Goal: Browse casually: Explore the website without a specific task or goal

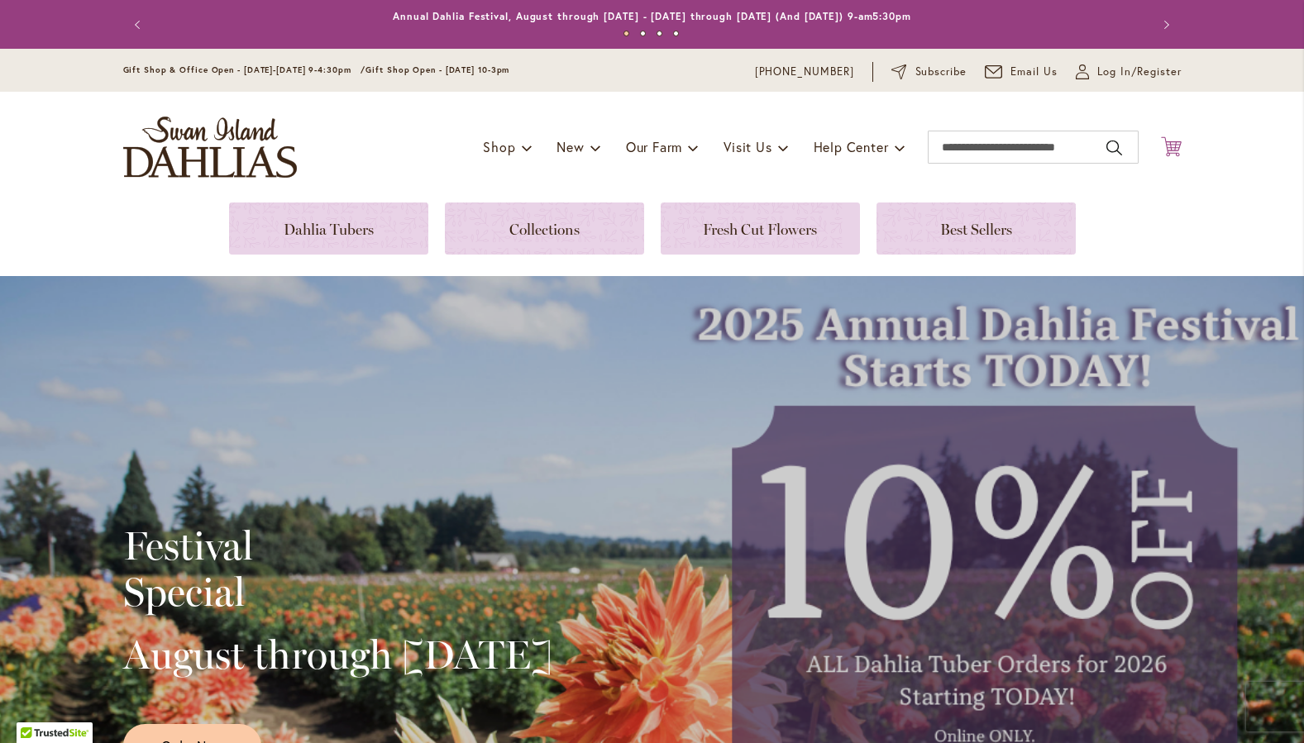
click at [1174, 146] on icon at bounding box center [1171, 146] width 21 height 20
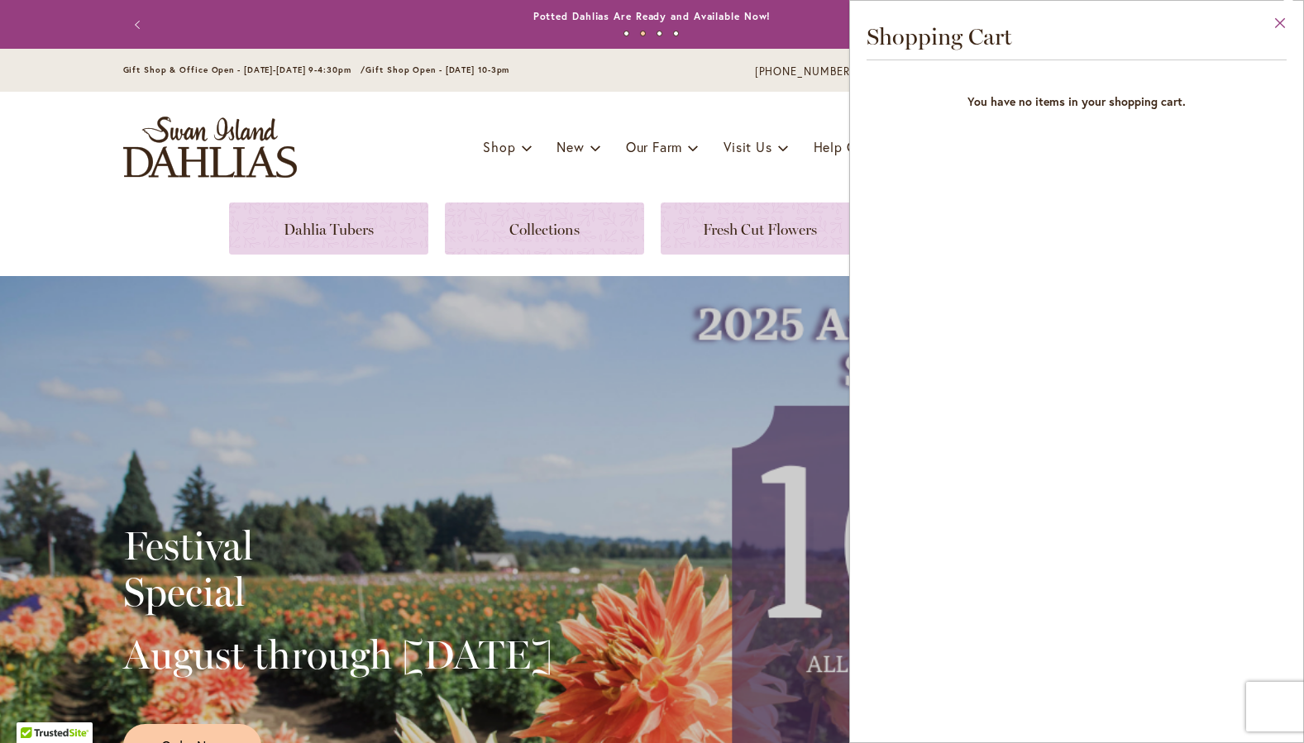
click at [1280, 20] on button "Close" at bounding box center [1280, 27] width 45 height 52
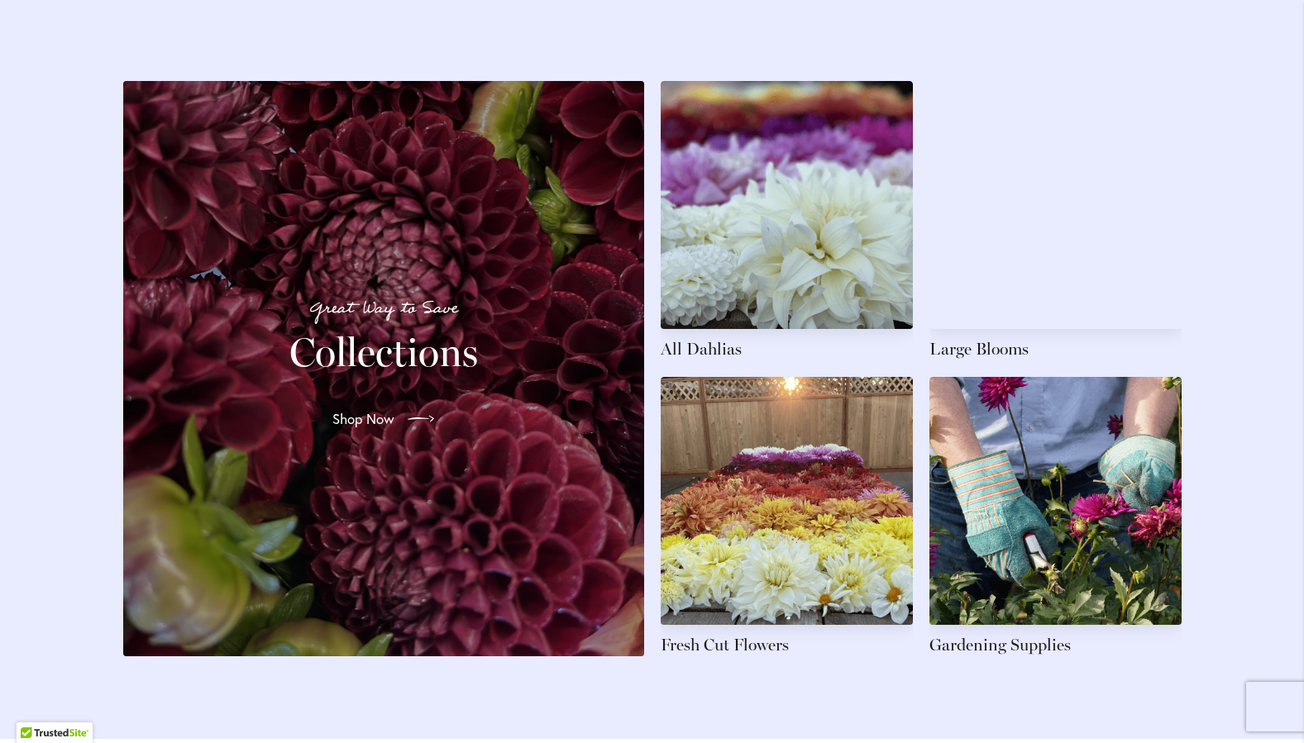
scroll to position [2451, 0]
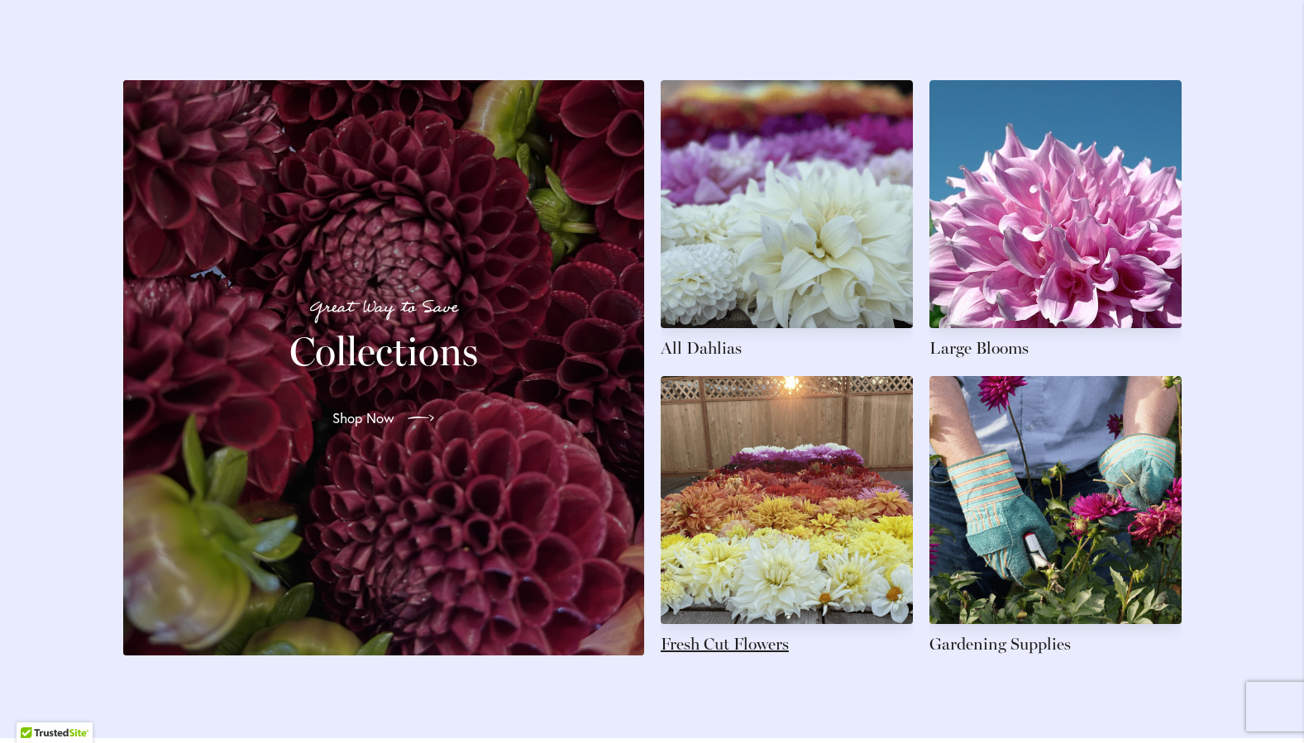
click at [710, 656] on link at bounding box center [787, 516] width 252 height 280
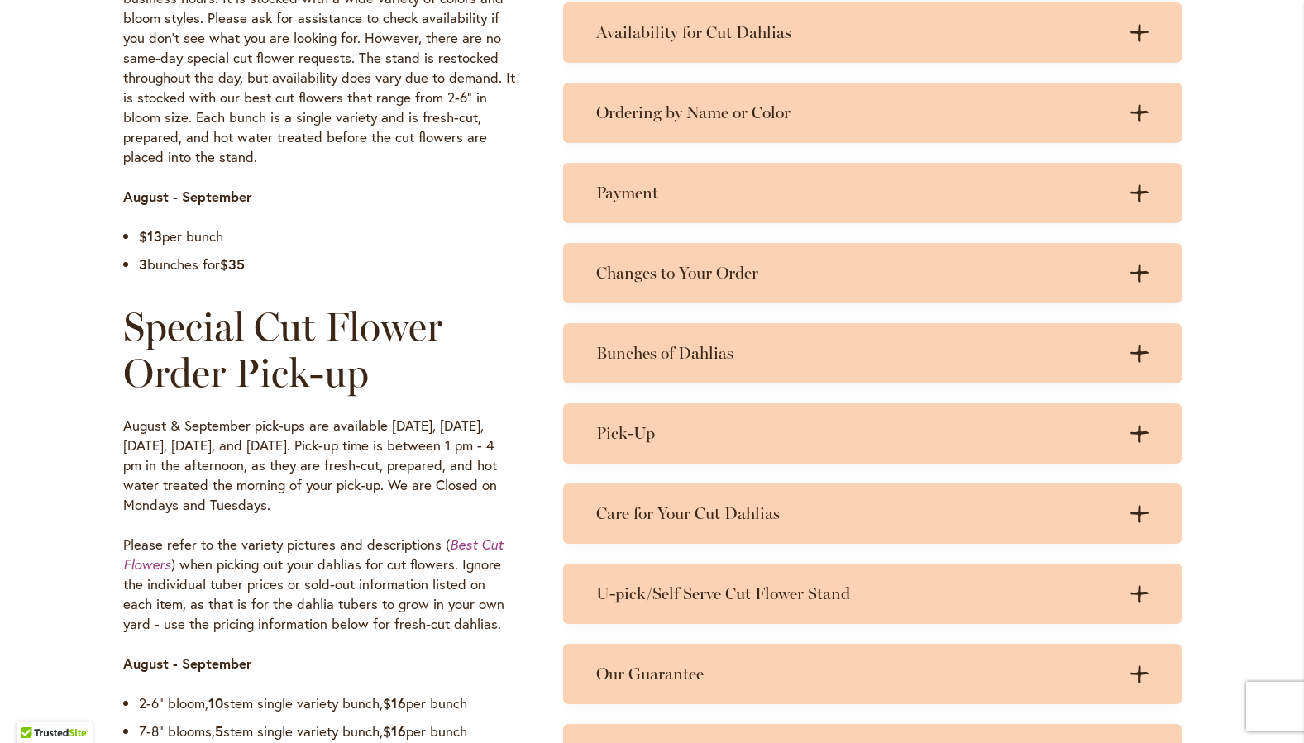
scroll to position [991, 0]
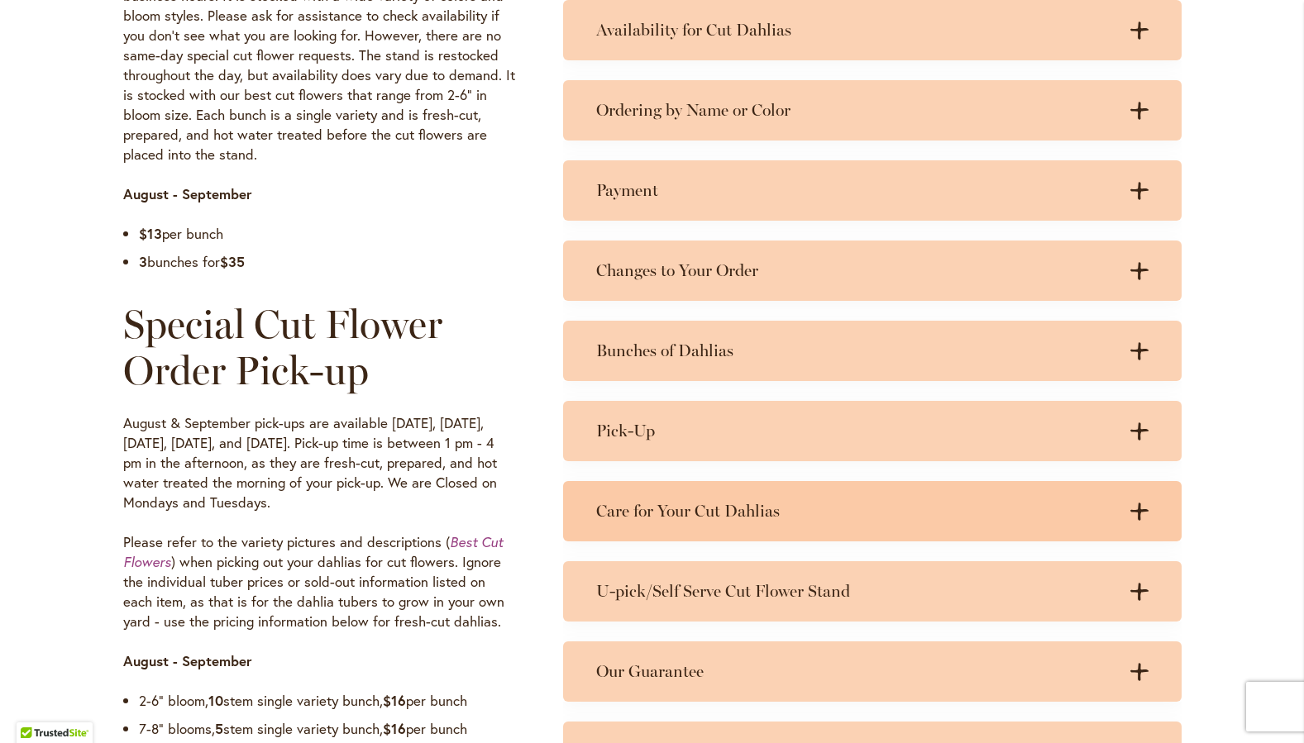
click at [679, 509] on h3 "Care for Your Cut Dahlias" at bounding box center [855, 511] width 519 height 21
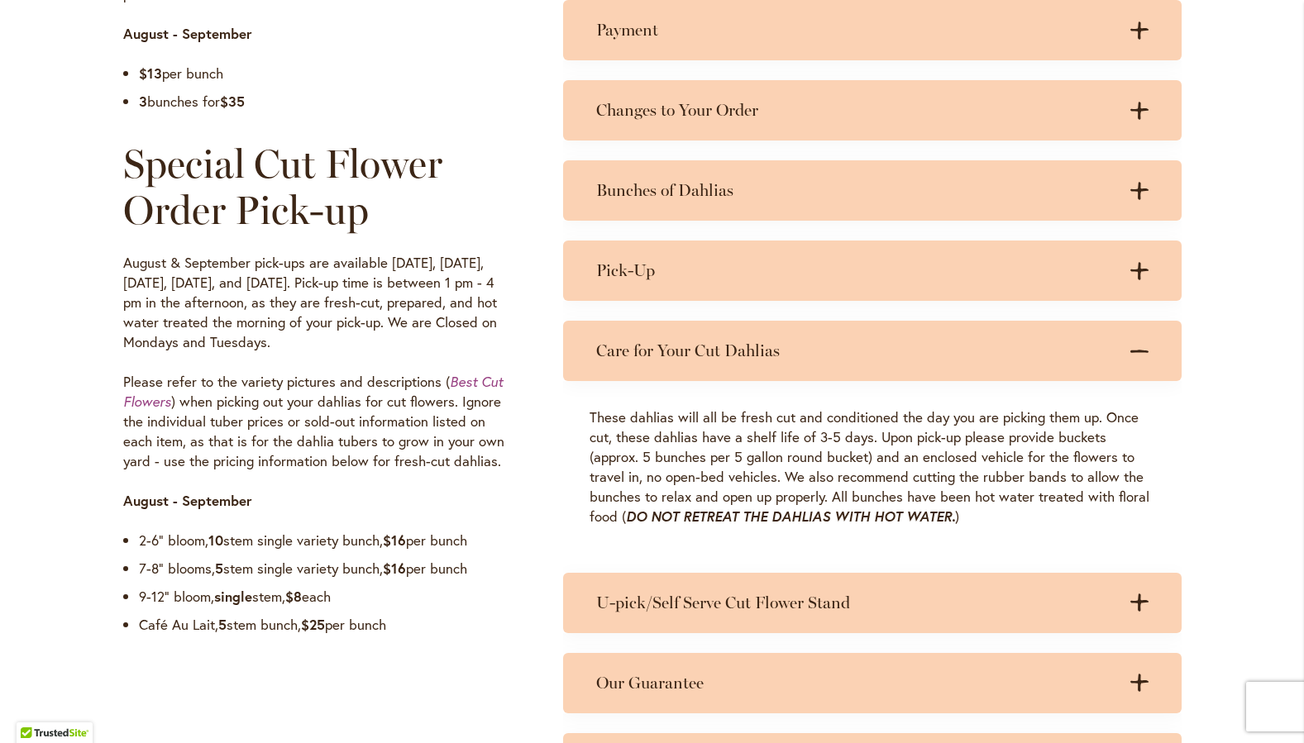
scroll to position [1152, 0]
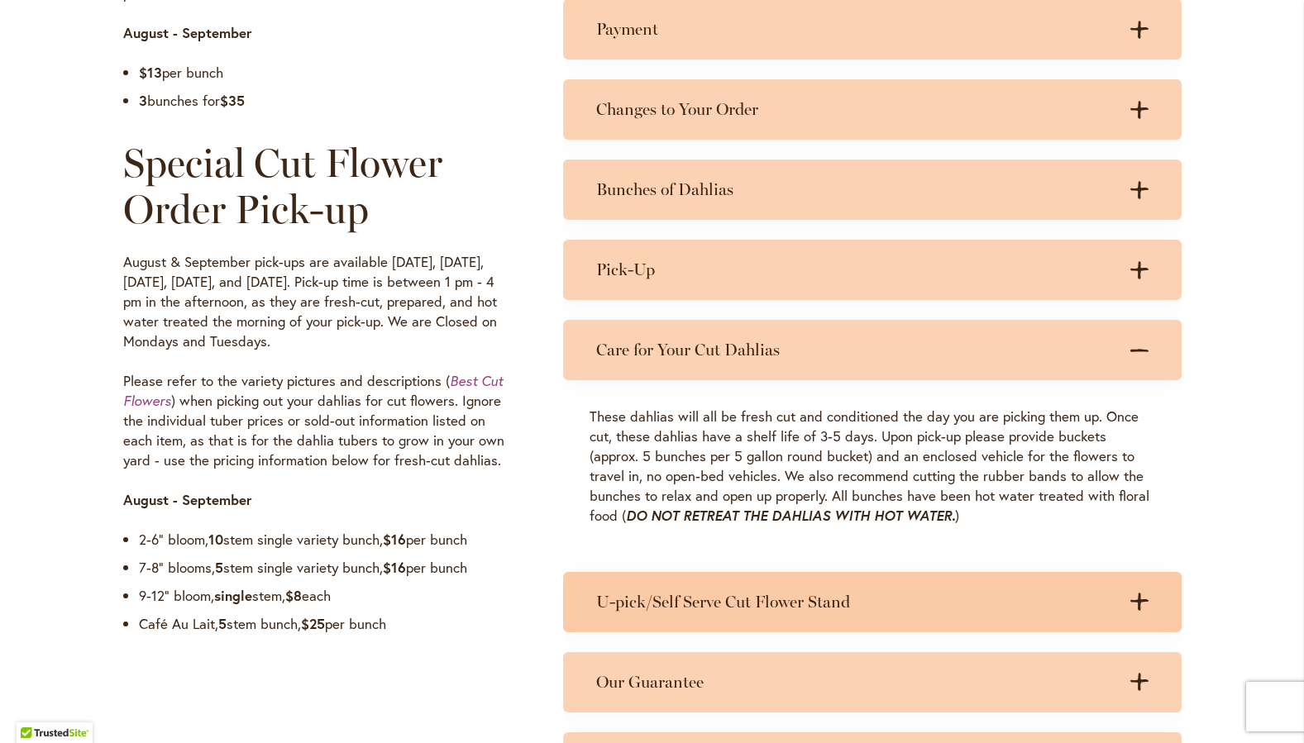
click at [762, 600] on h3 "U-pick/Self Serve Cut Flower Stand" at bounding box center [855, 602] width 519 height 21
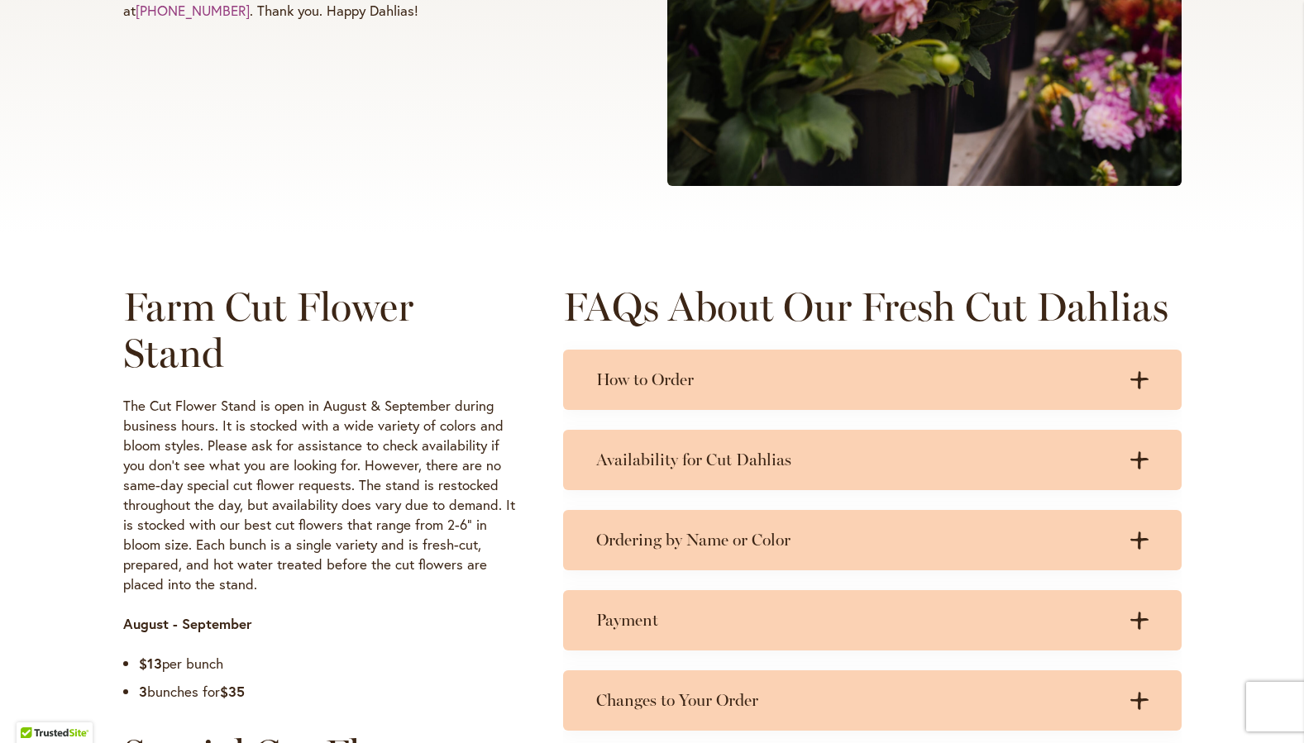
scroll to position [0, 0]
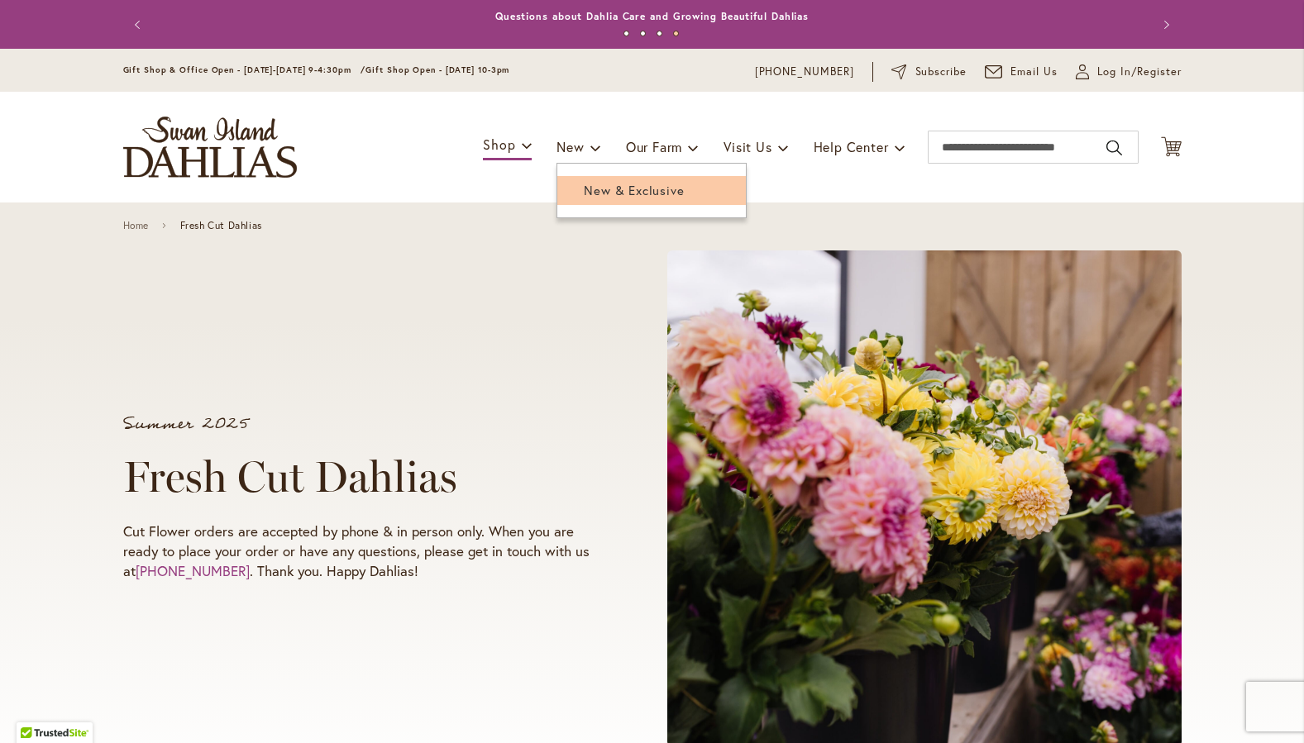
click at [590, 187] on span "New & Exclusive" at bounding box center [634, 190] width 100 height 17
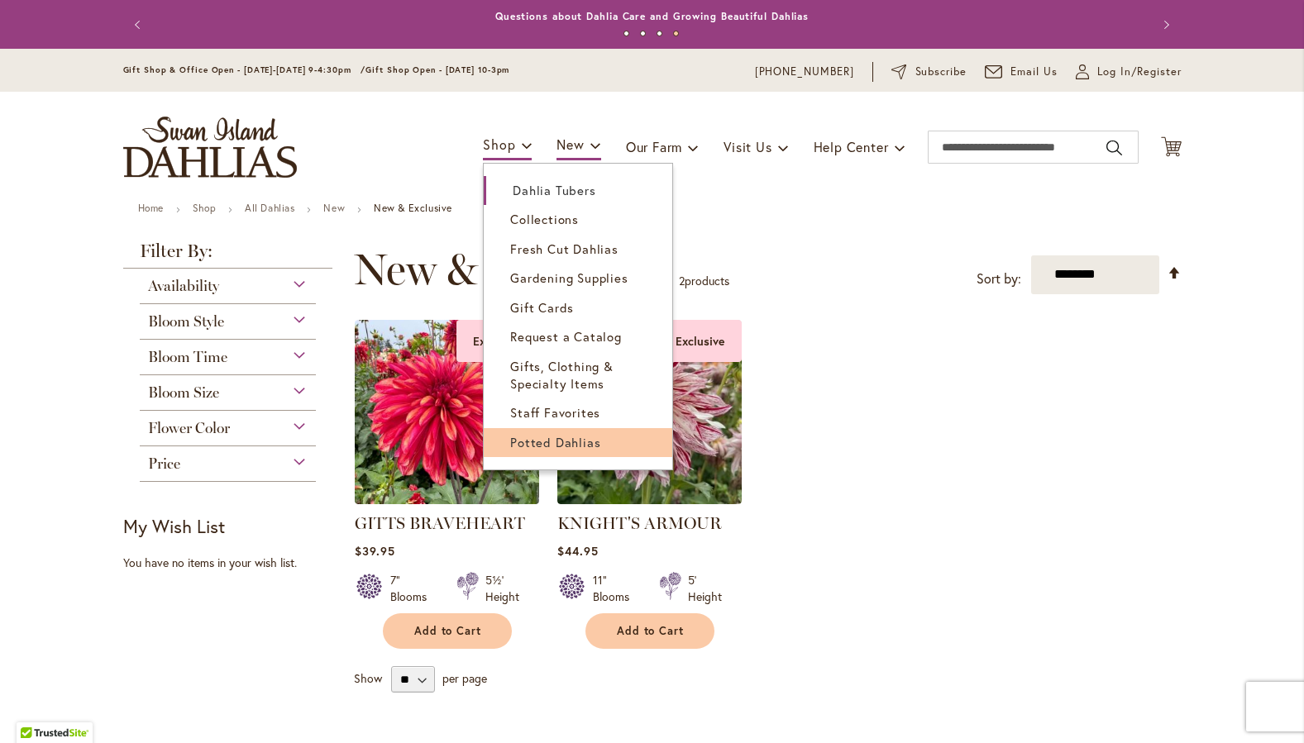
click at [539, 441] on span "Potted Dahlias" at bounding box center [555, 442] width 90 height 17
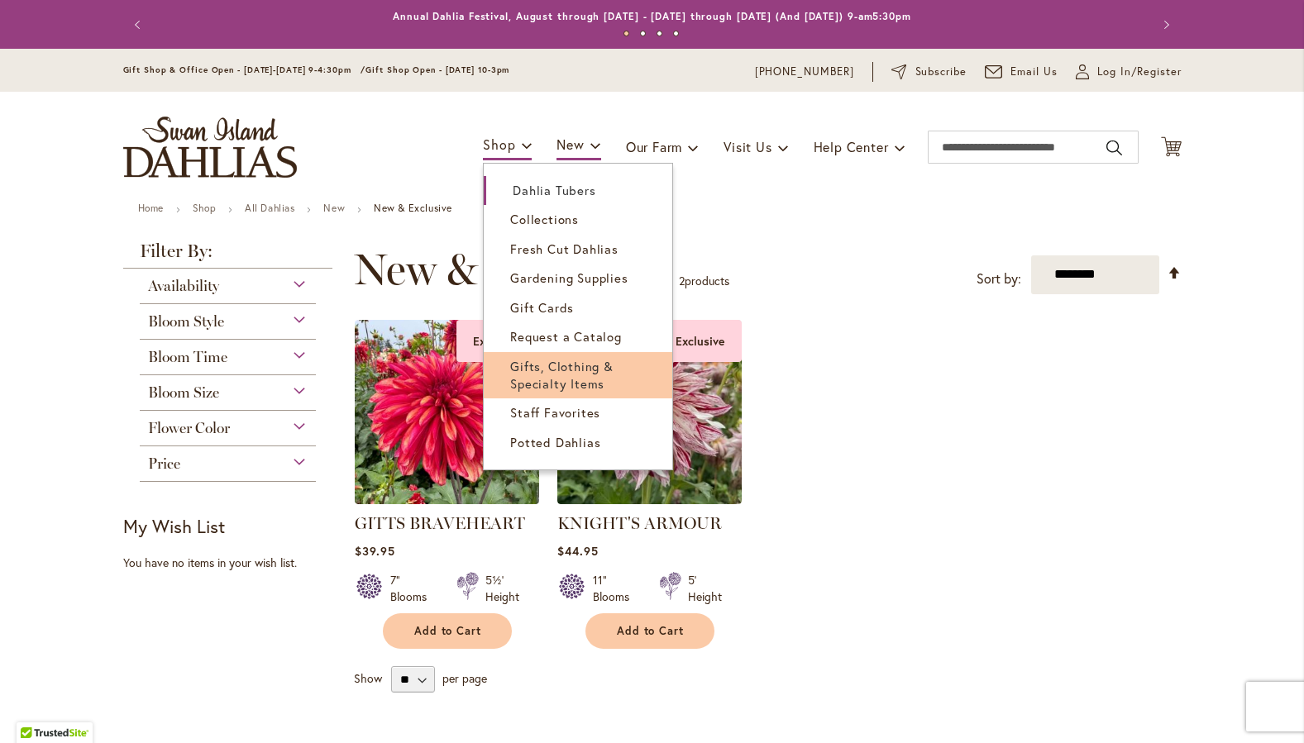
click at [524, 362] on span "Gifts, Clothing & Specialty Items" at bounding box center [561, 375] width 103 height 34
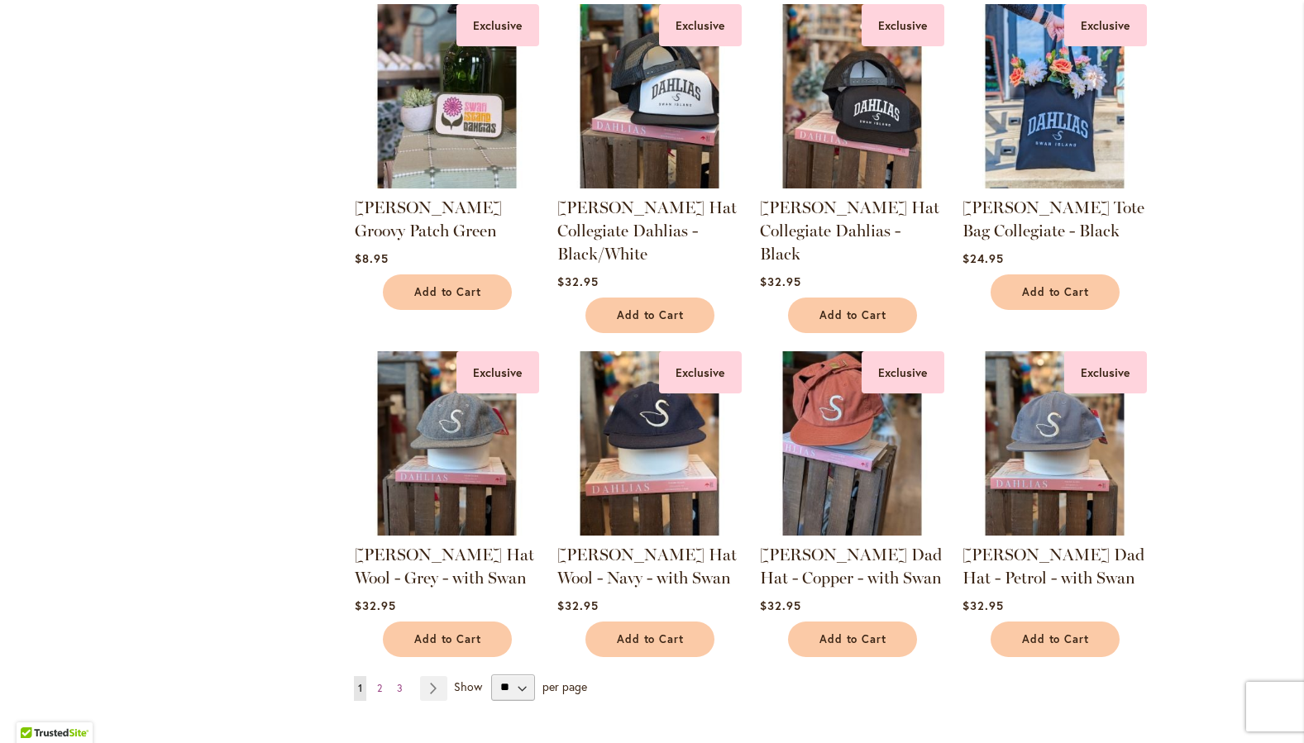
scroll to position [1064, 0]
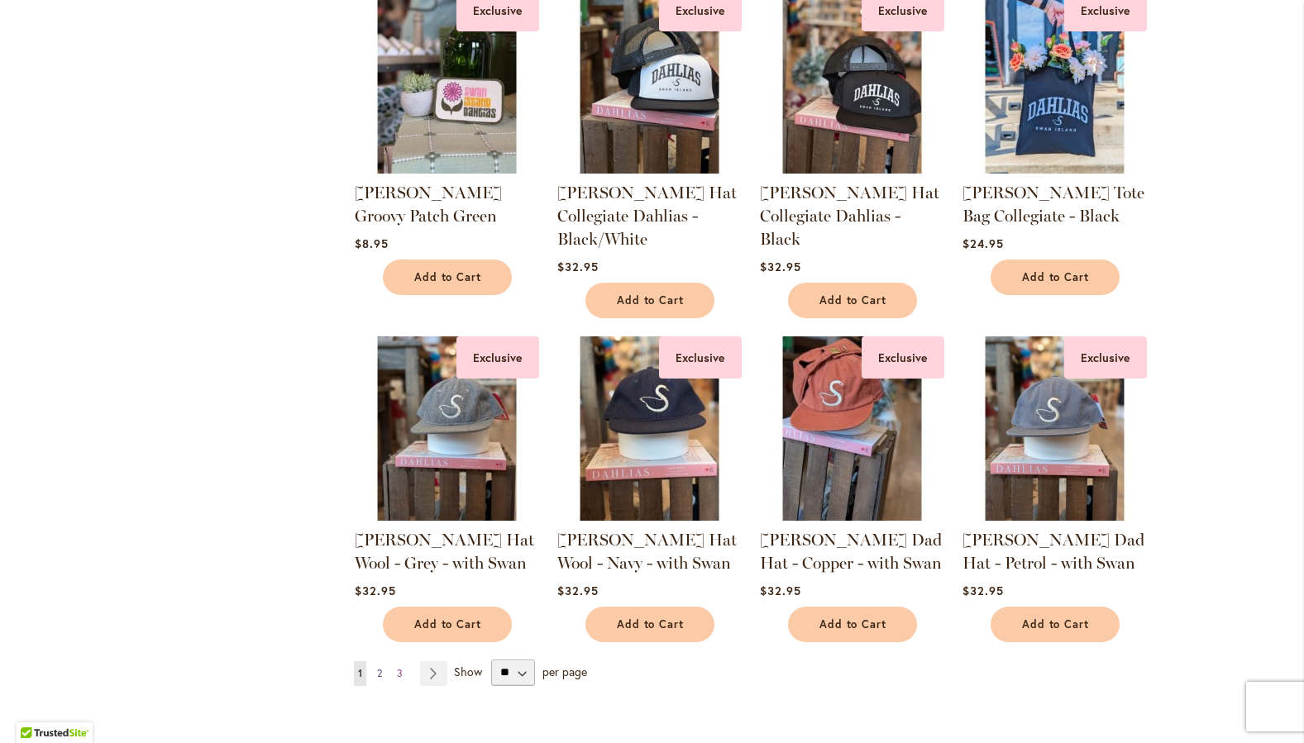
click at [380, 667] on span "2" at bounding box center [379, 673] width 5 height 12
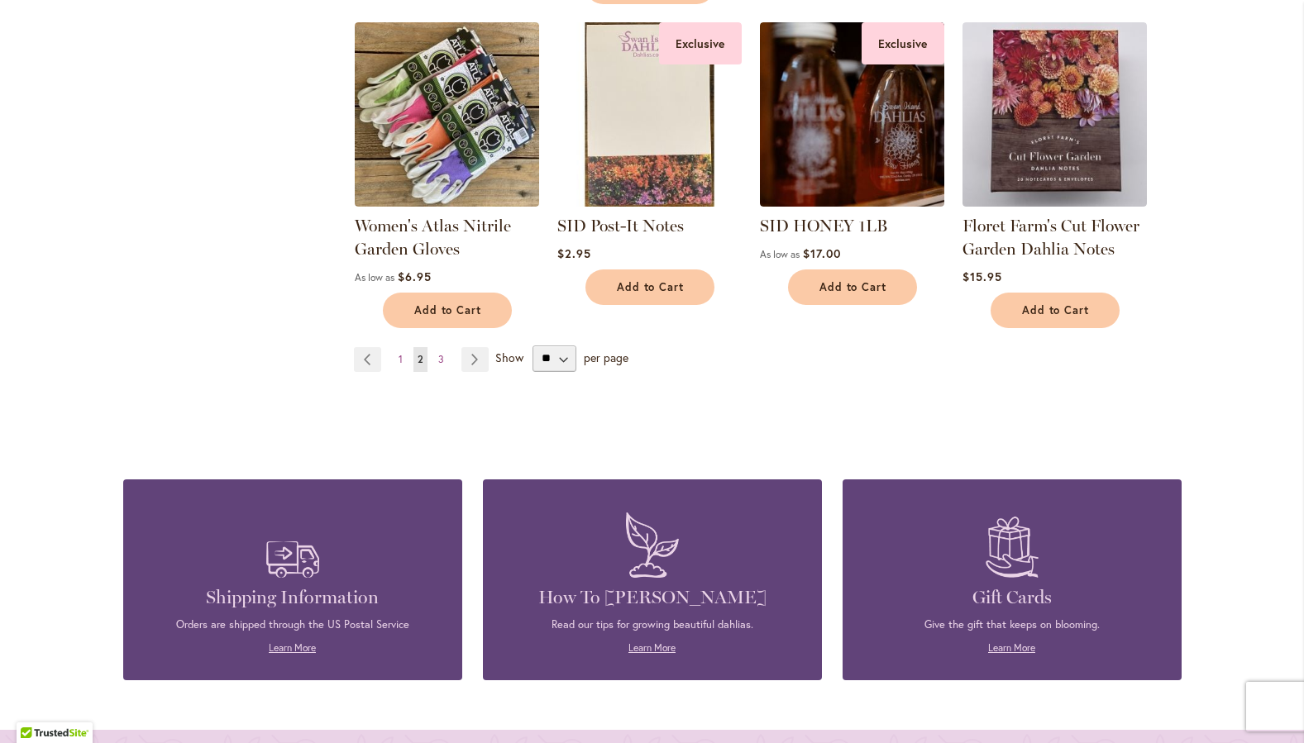
scroll to position [1333, 0]
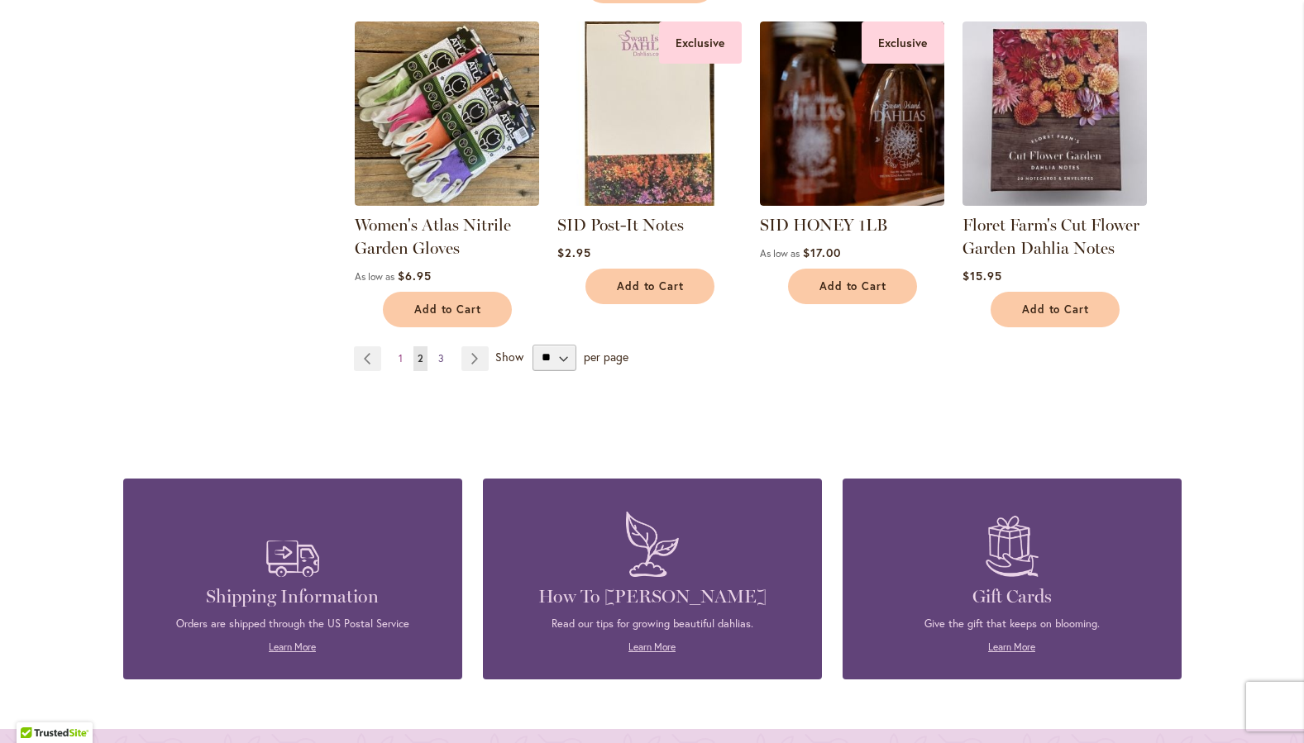
click at [438, 356] on span "3" at bounding box center [441, 358] width 6 height 12
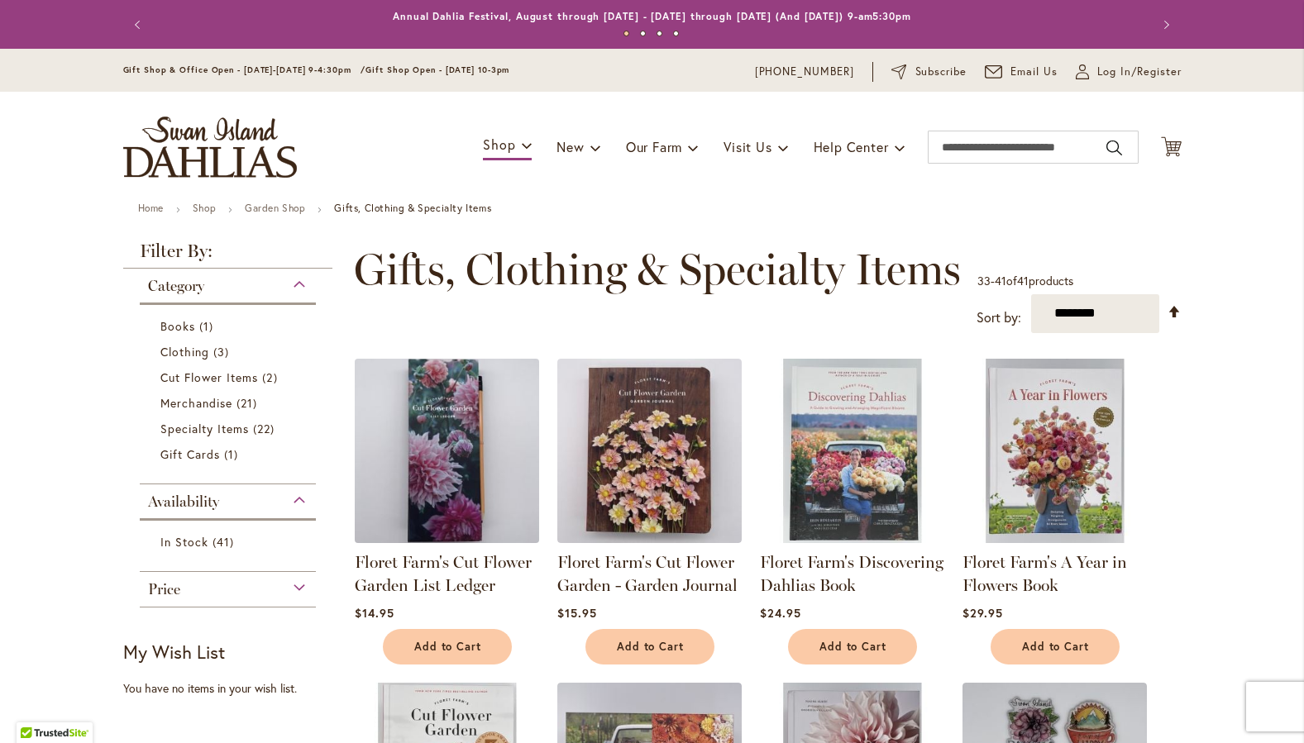
click at [457, 443] on img at bounding box center [447, 451] width 194 height 194
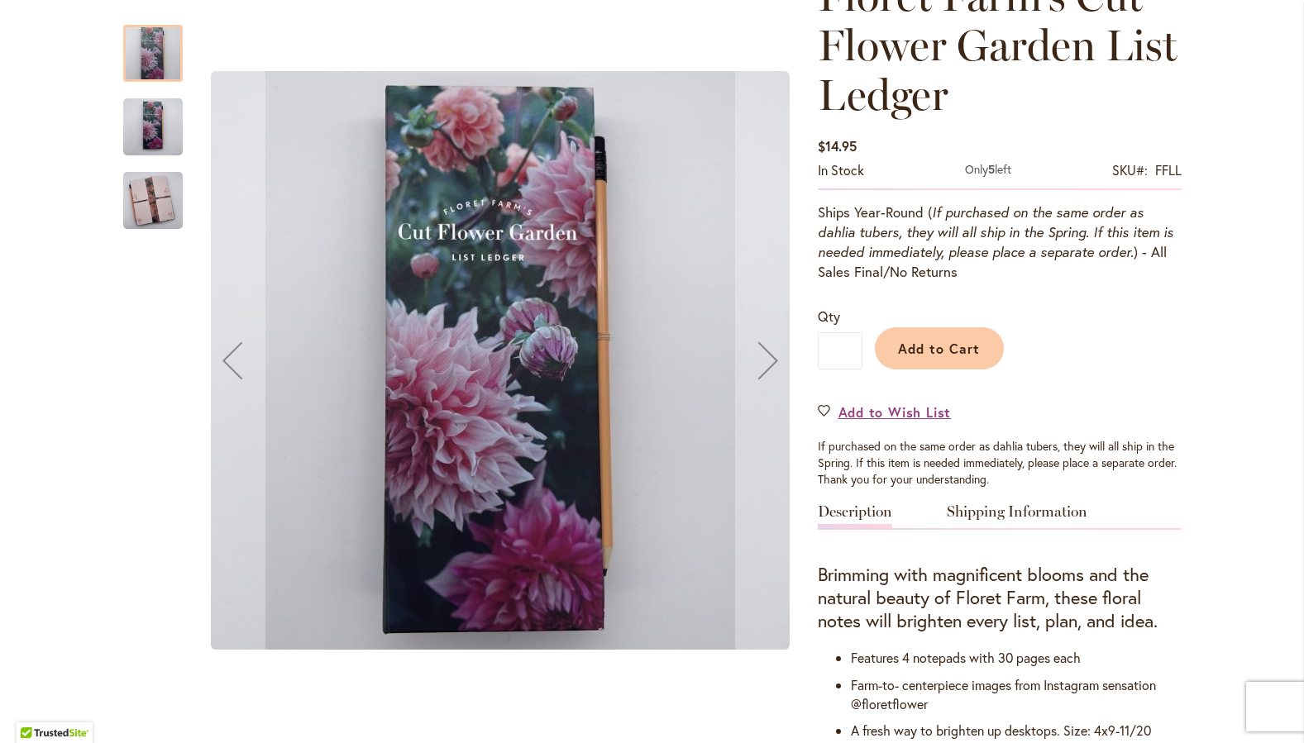
scroll to position [272, 0]
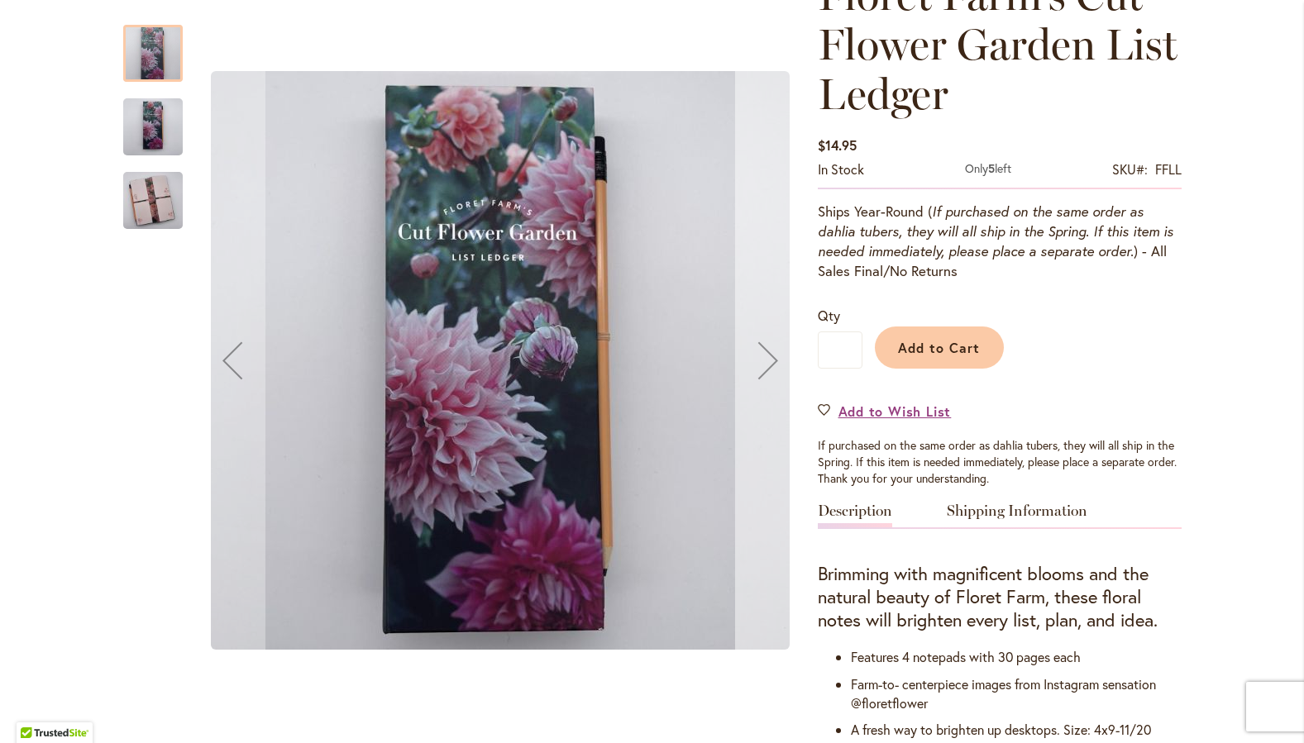
click at [775, 367] on div "Next" at bounding box center [768, 360] width 66 height 66
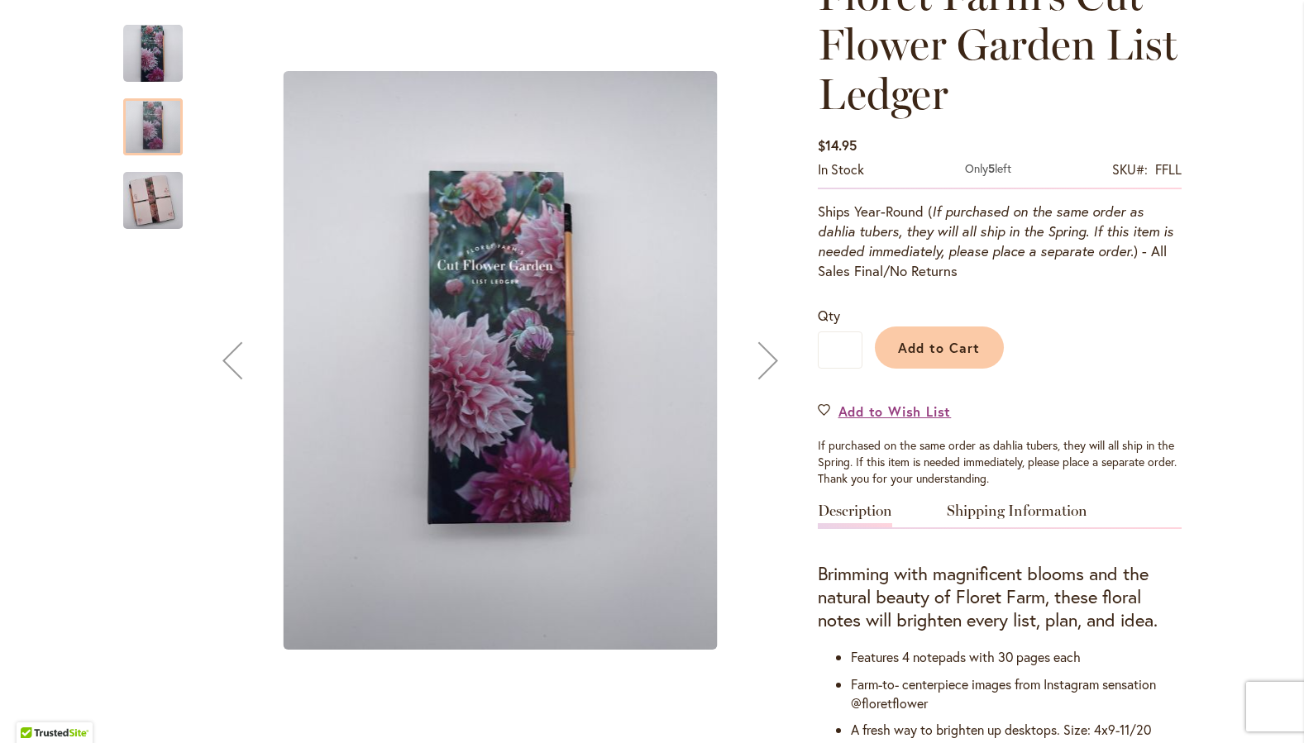
click at [775, 367] on div "Next" at bounding box center [768, 360] width 66 height 66
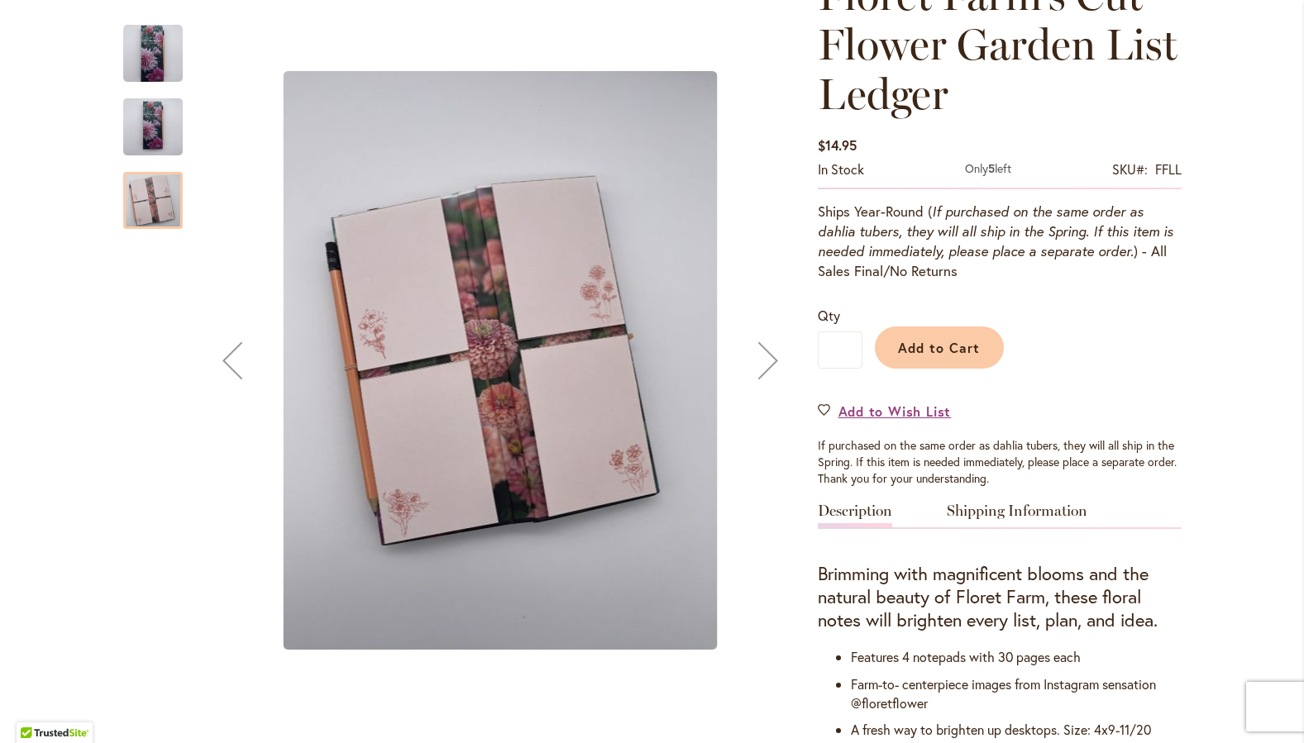
click at [775, 367] on div "Next" at bounding box center [768, 360] width 66 height 66
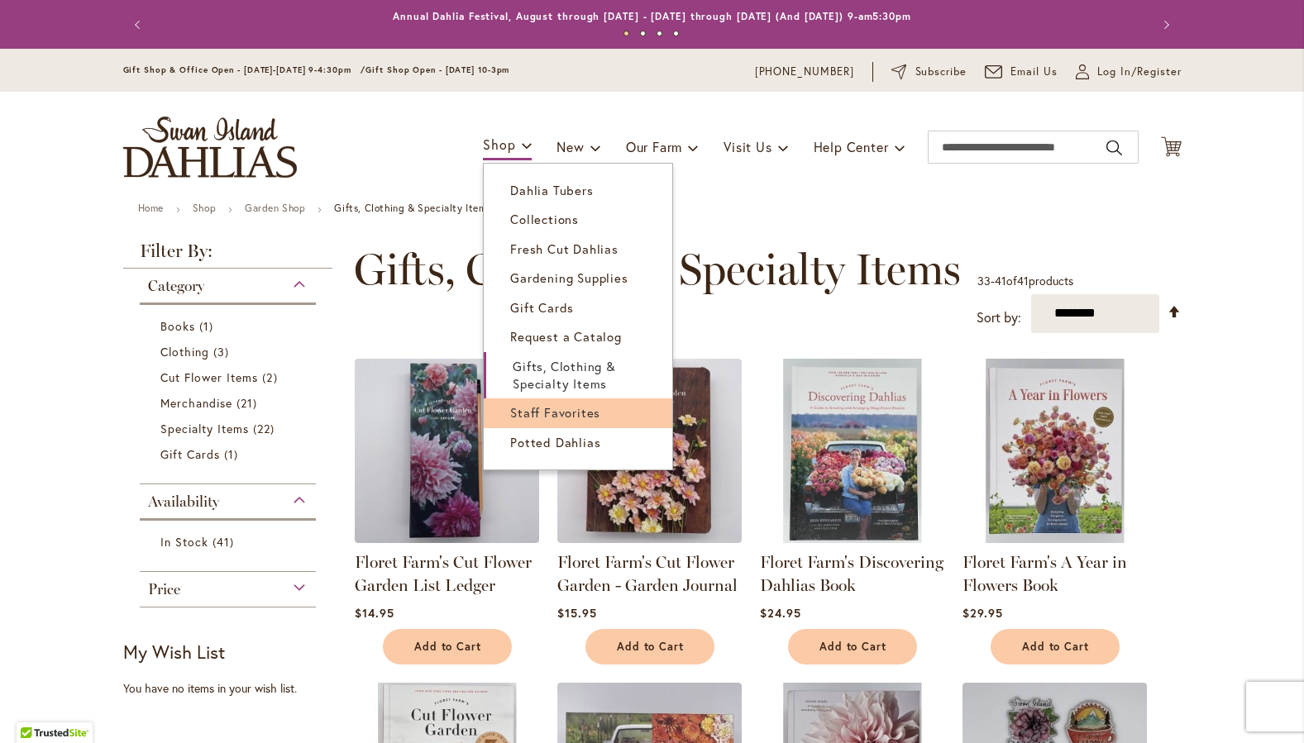
click at [547, 415] on span "Staff Favorites" at bounding box center [555, 412] width 90 height 17
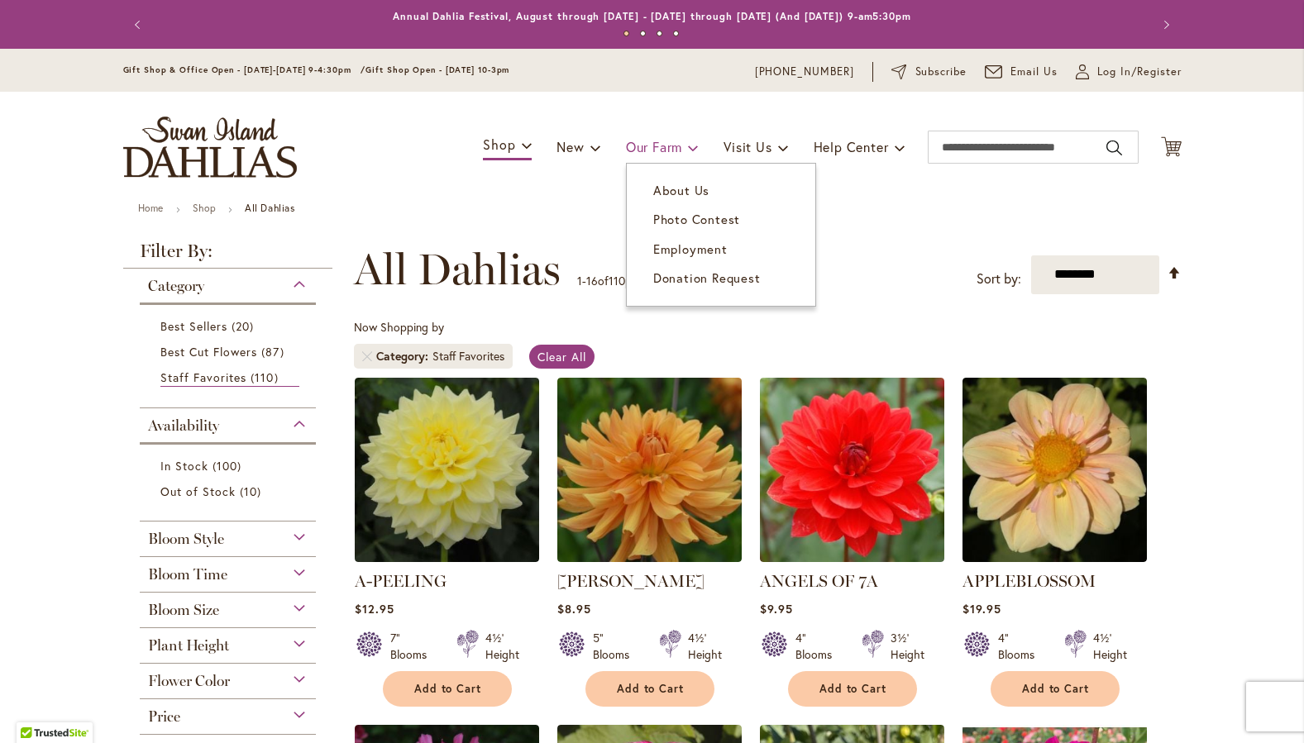
click at [648, 144] on span "Our Farm" at bounding box center [654, 146] width 56 height 17
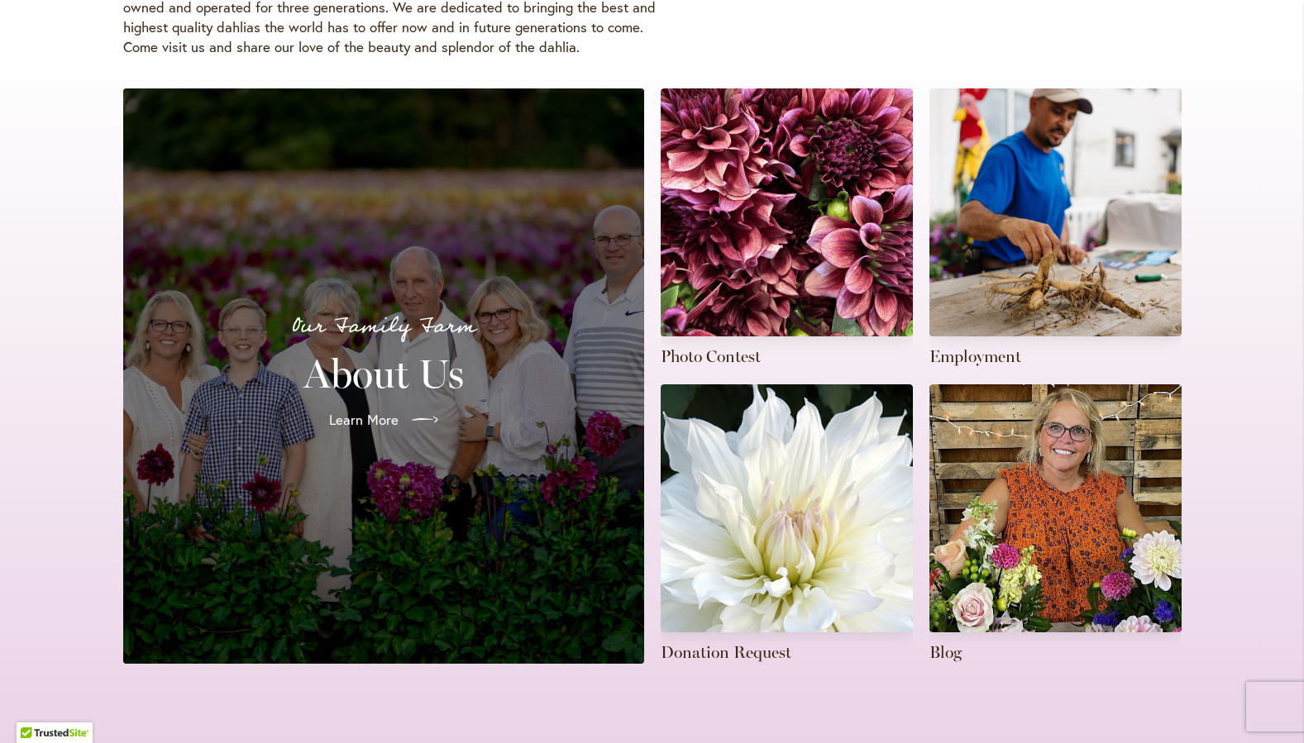
scroll to position [376, 0]
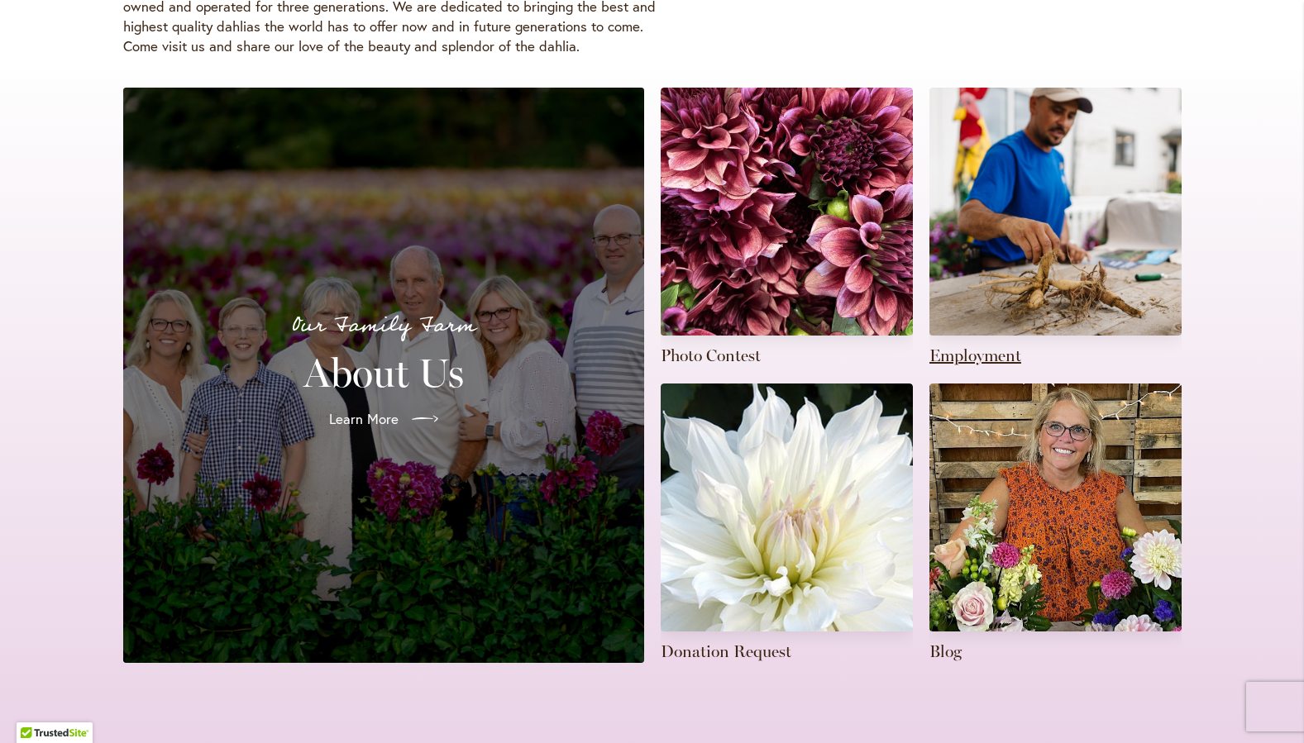
click at [1016, 246] on link at bounding box center [1056, 228] width 252 height 280
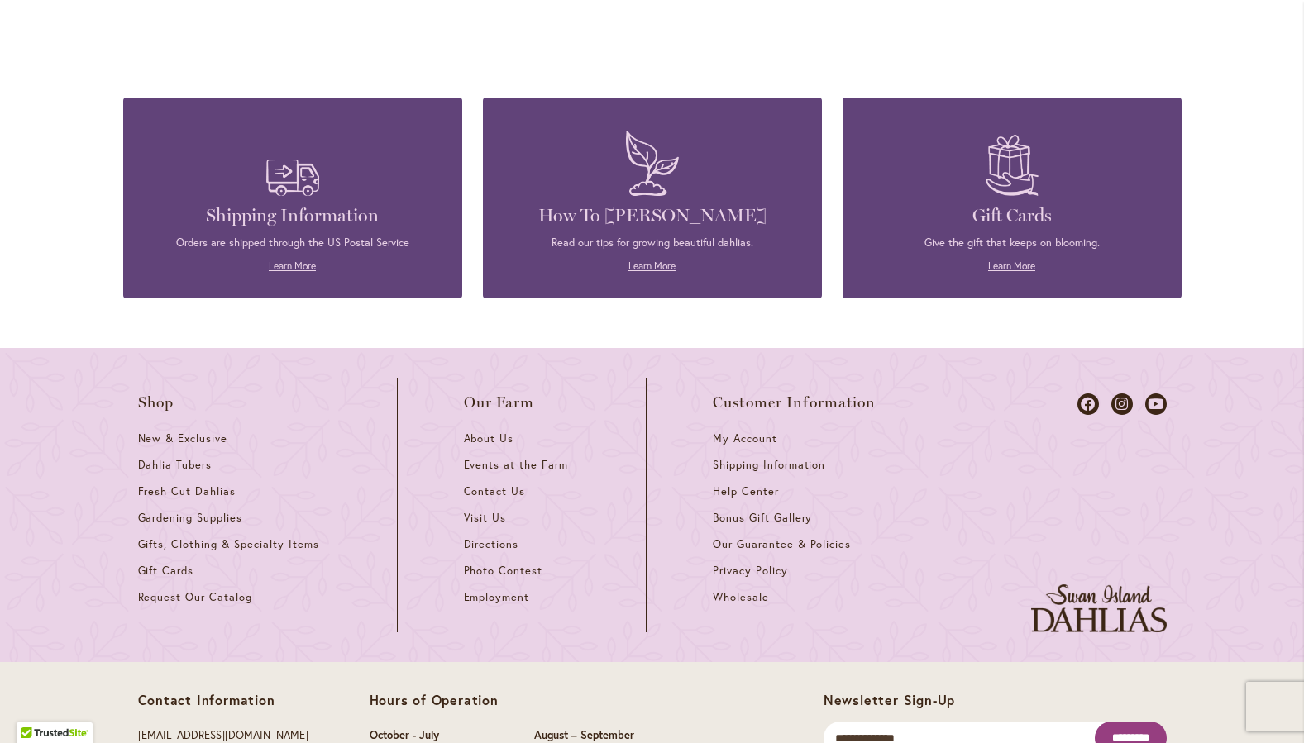
scroll to position [4407, 0]
